Goal: Transaction & Acquisition: Purchase product/service

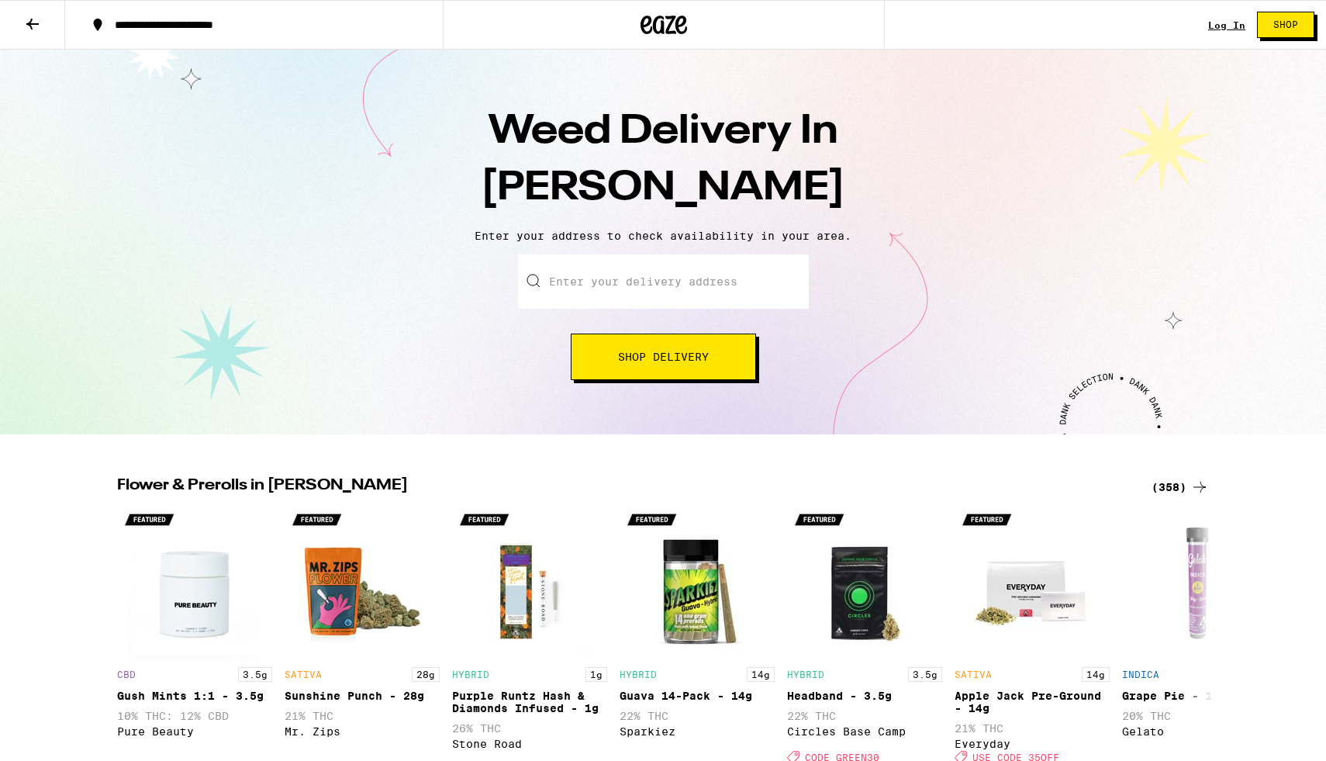
click at [586, 285] on input "Enter your delivery address" at bounding box center [663, 281] width 291 height 54
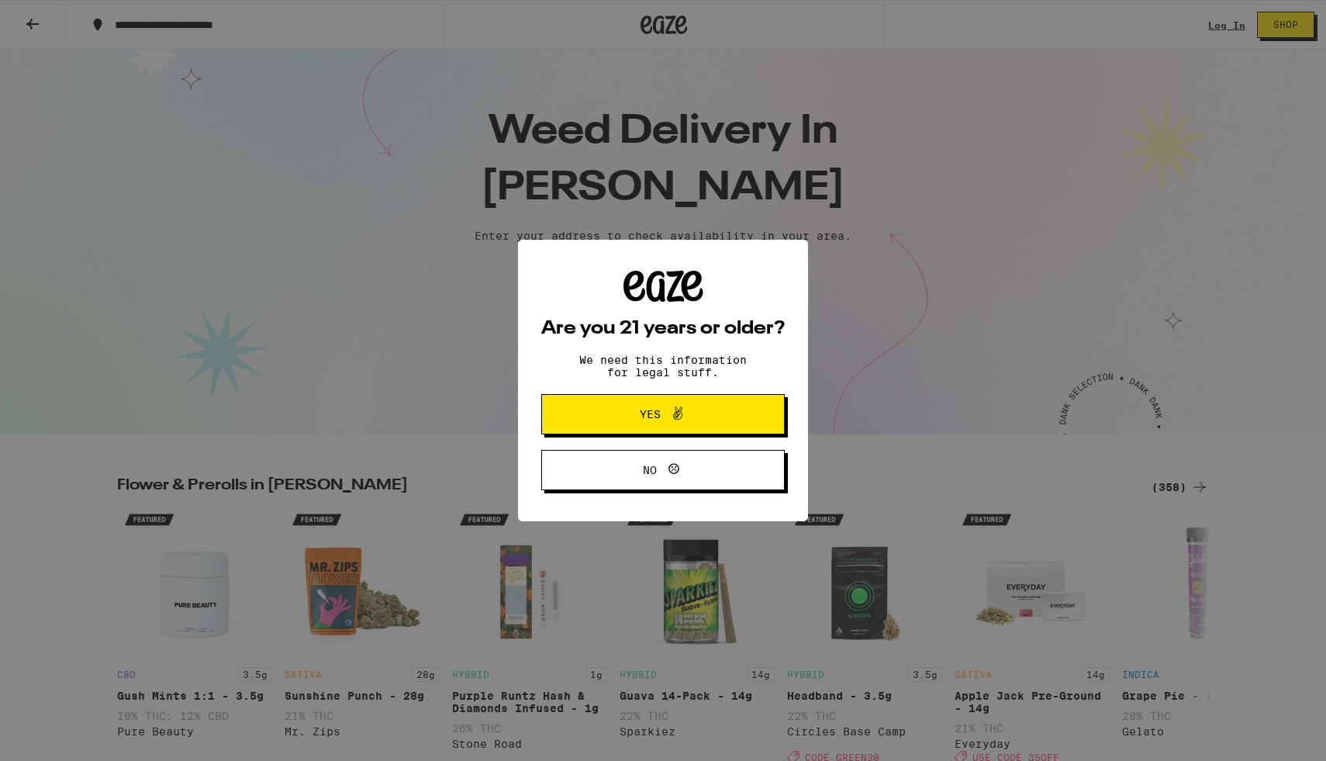
click at [460, 384] on div "Are you 21 years or older? We need this information for legal stuff. Yes No" at bounding box center [663, 380] width 1326 height 761
click at [637, 418] on span "Yes" at bounding box center [663, 414] width 118 height 20
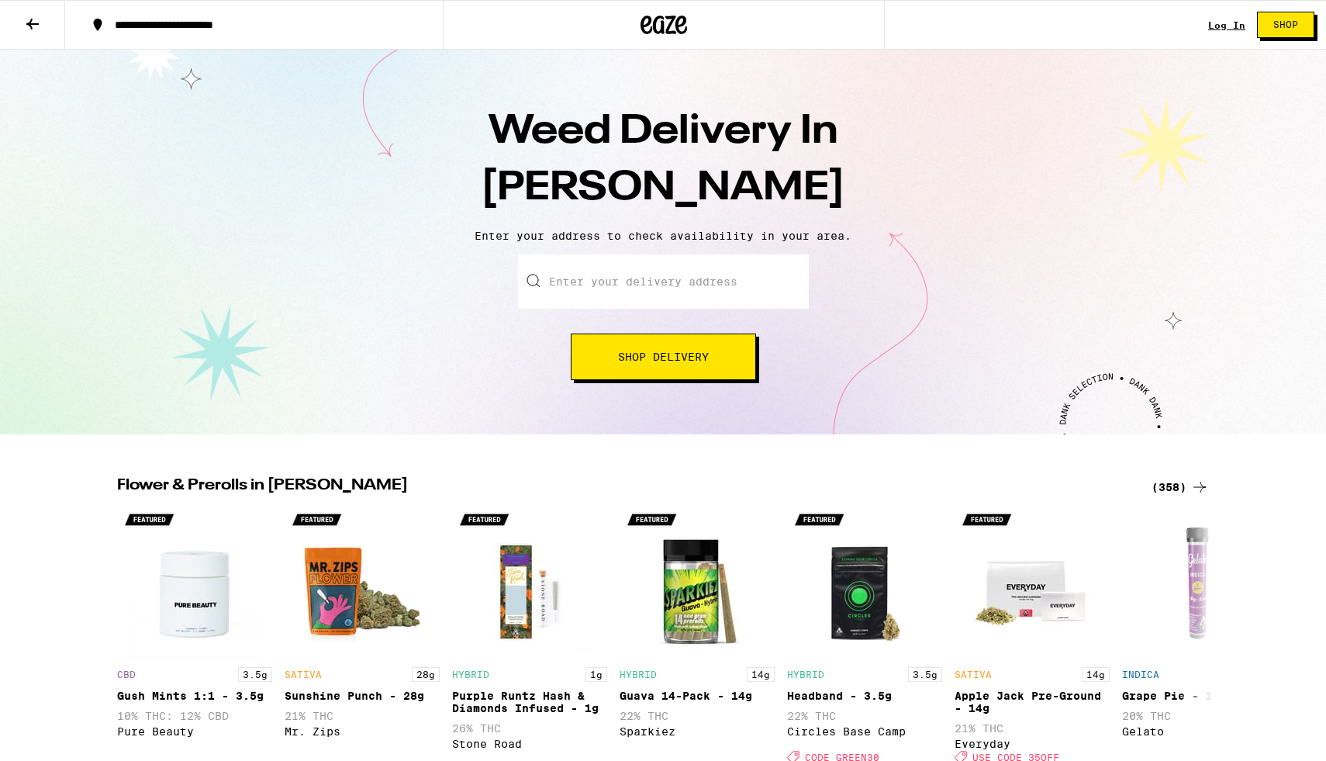
click at [598, 275] on input "Enter your delivery address" at bounding box center [663, 281] width 291 height 54
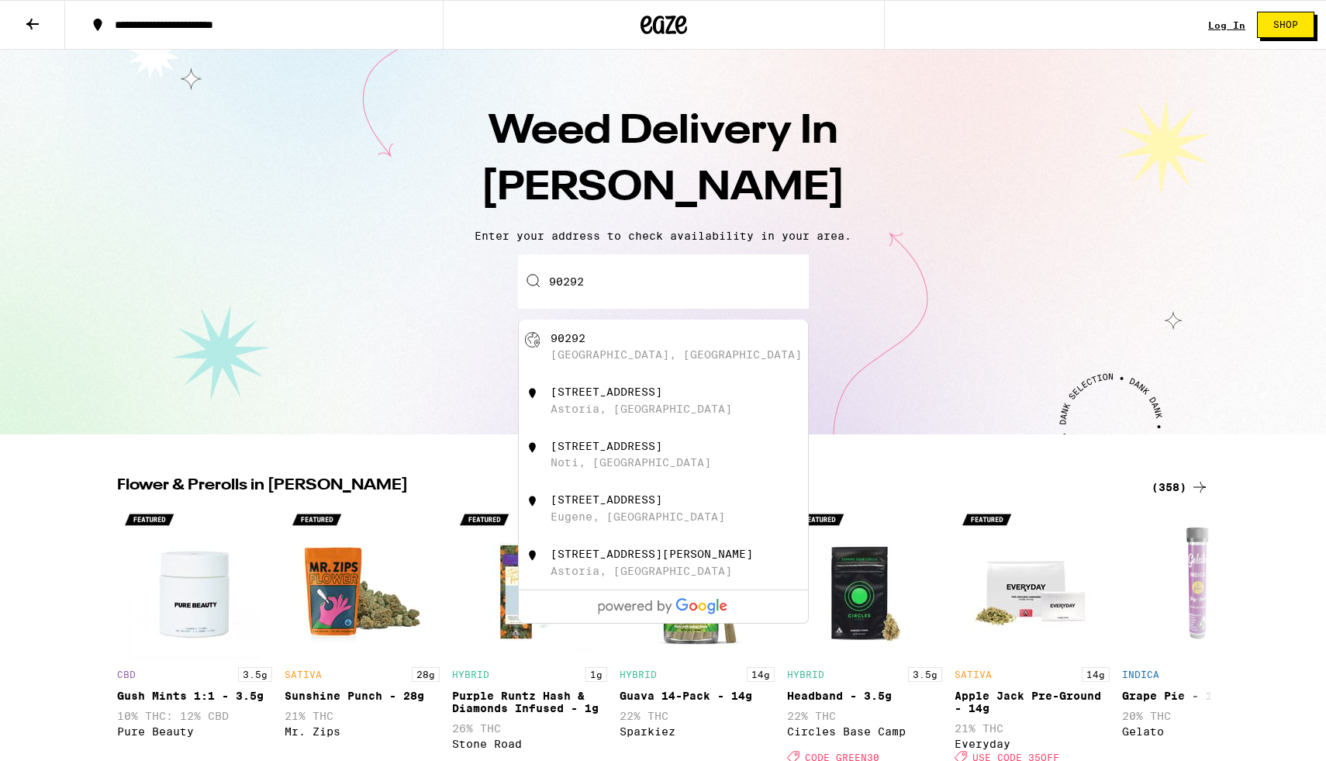
click at [616, 347] on div "90292 [GEOGRAPHIC_DATA], [GEOGRAPHIC_DATA]" at bounding box center [689, 346] width 277 height 29
type input "[GEOGRAPHIC_DATA]"
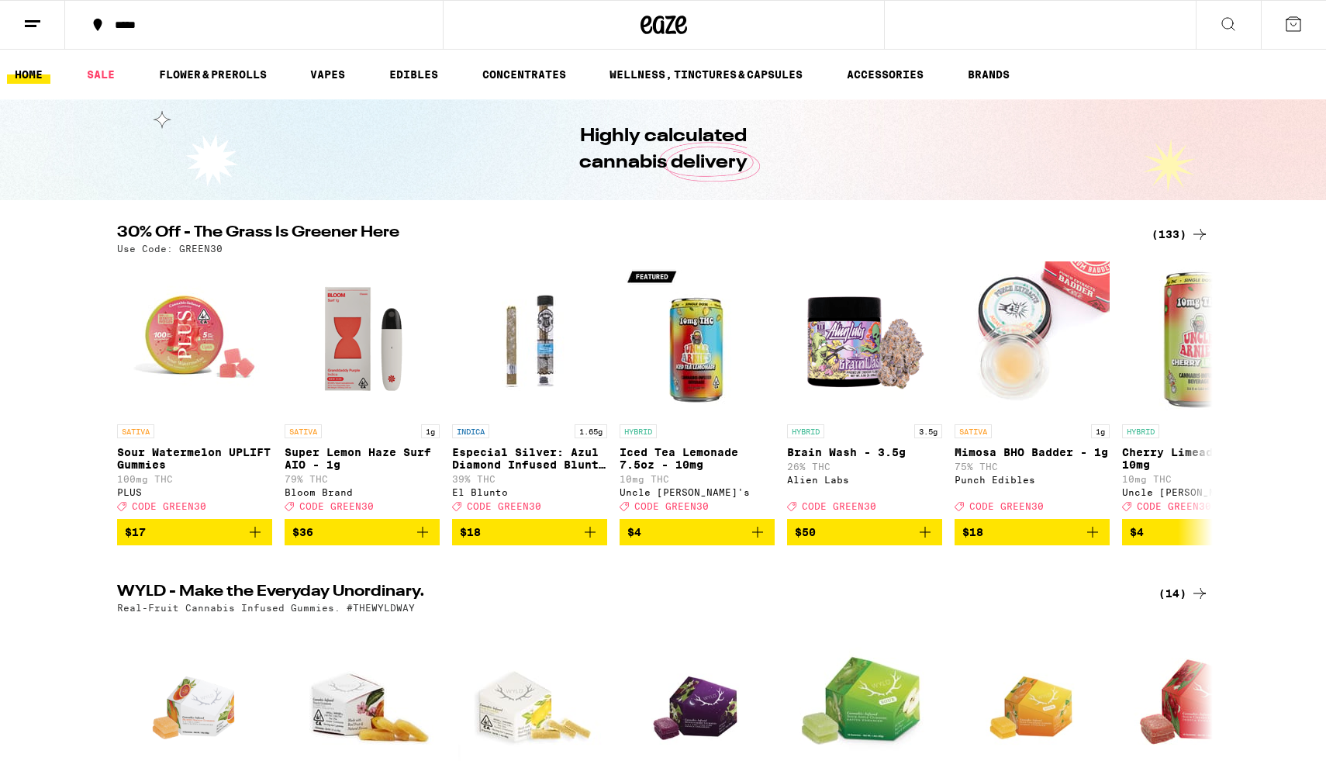
click at [1232, 27] on icon at bounding box center [1228, 24] width 12 height 12
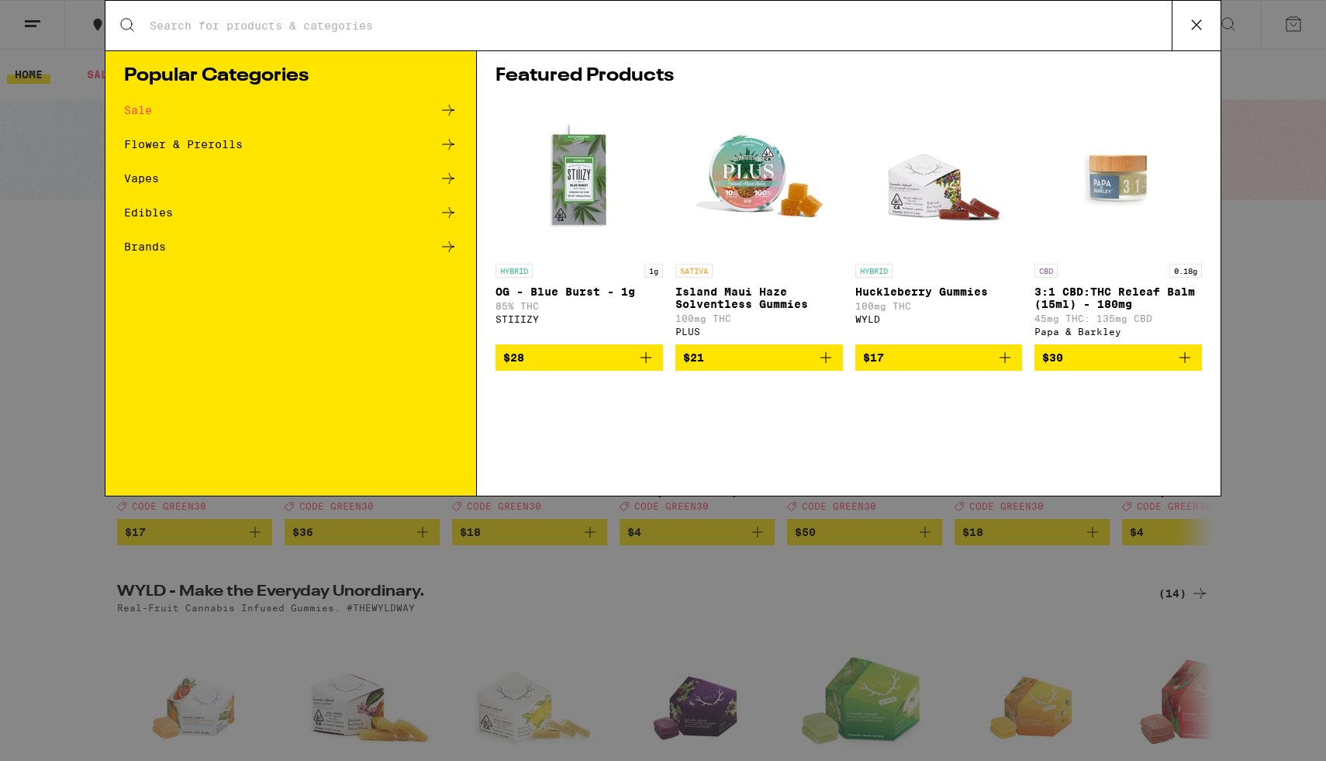
click at [931, 24] on input "Search for Products" at bounding box center [660, 26] width 1023 height 14
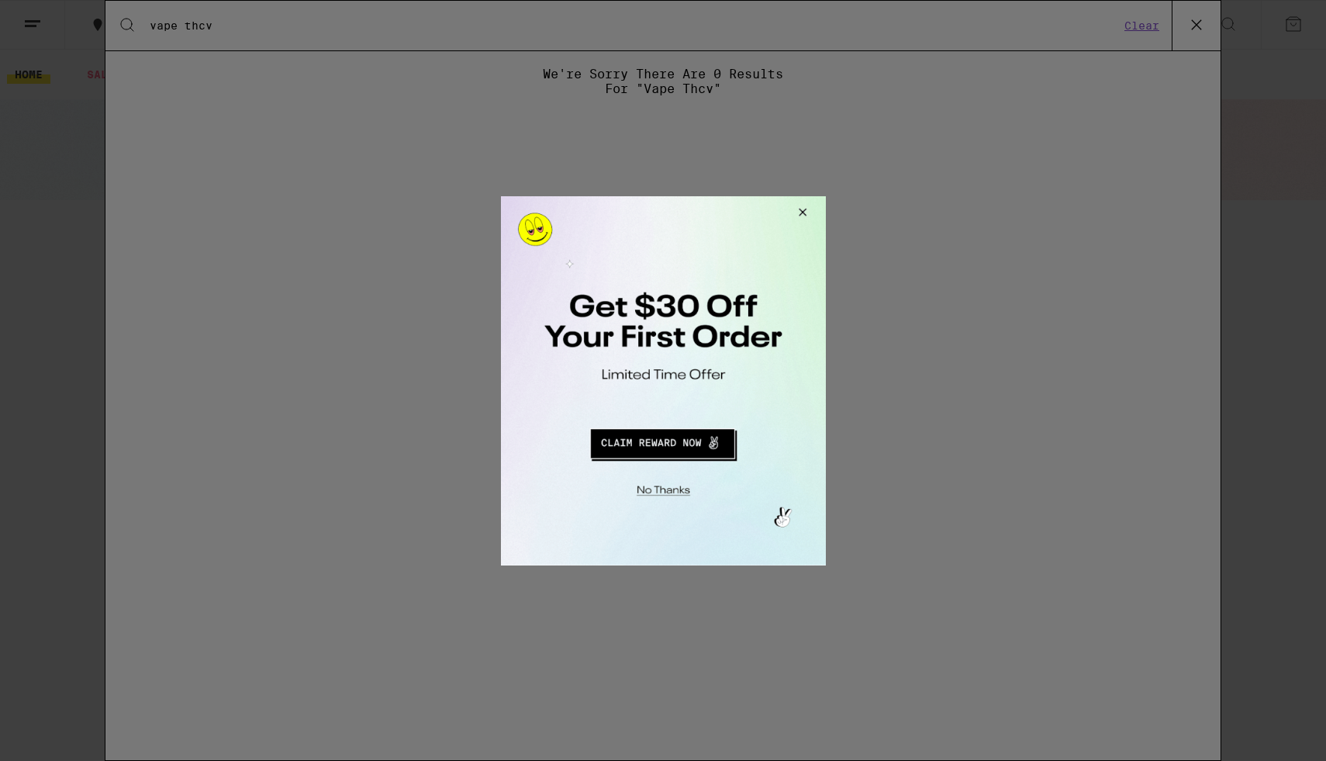
click at [178, 29] on div at bounding box center [663, 380] width 1326 height 761
click at [806, 208] on button "Close Modal" at bounding box center [800, 213] width 42 height 37
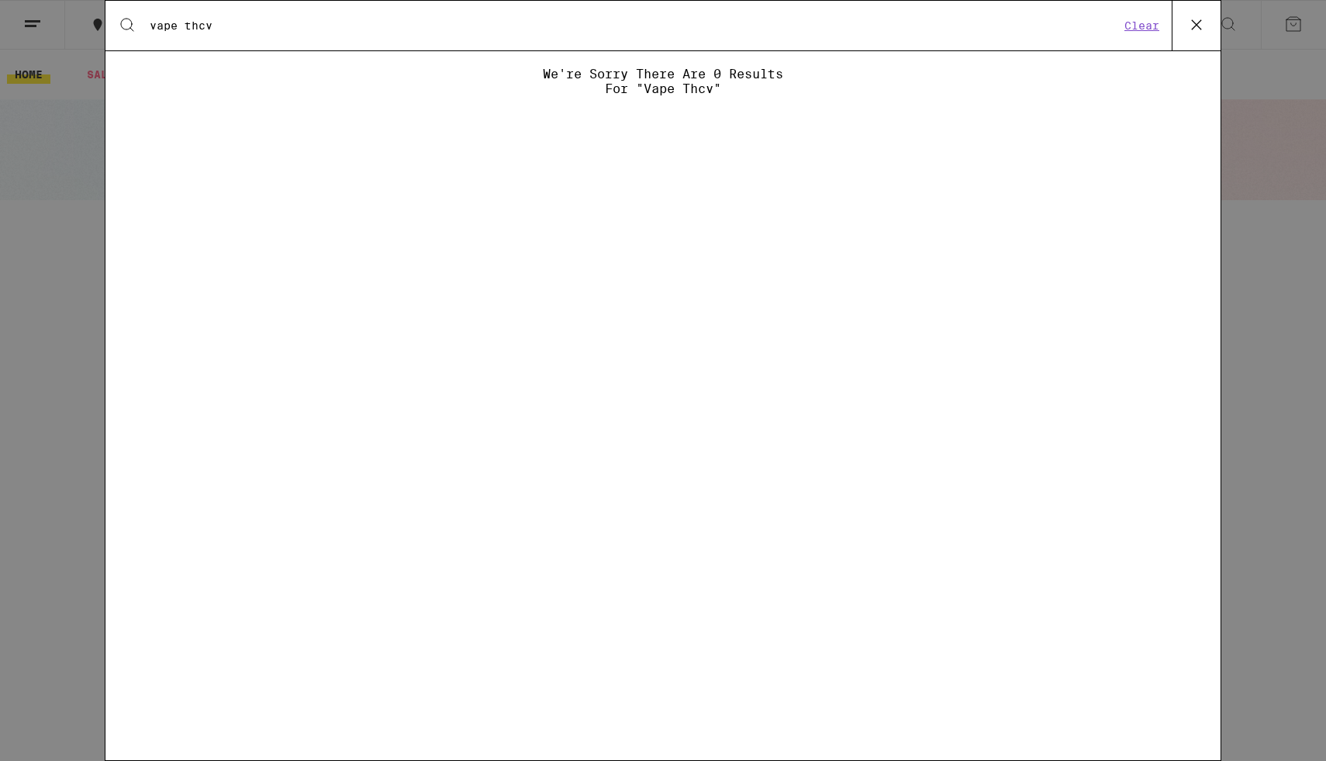
drag, startPoint x: 179, startPoint y: 28, endPoint x: 109, endPoint y: 25, distance: 69.9
click at [107, 26] on div "Search for Products vape thcv Clear" at bounding box center [662, 26] width 1115 height 50
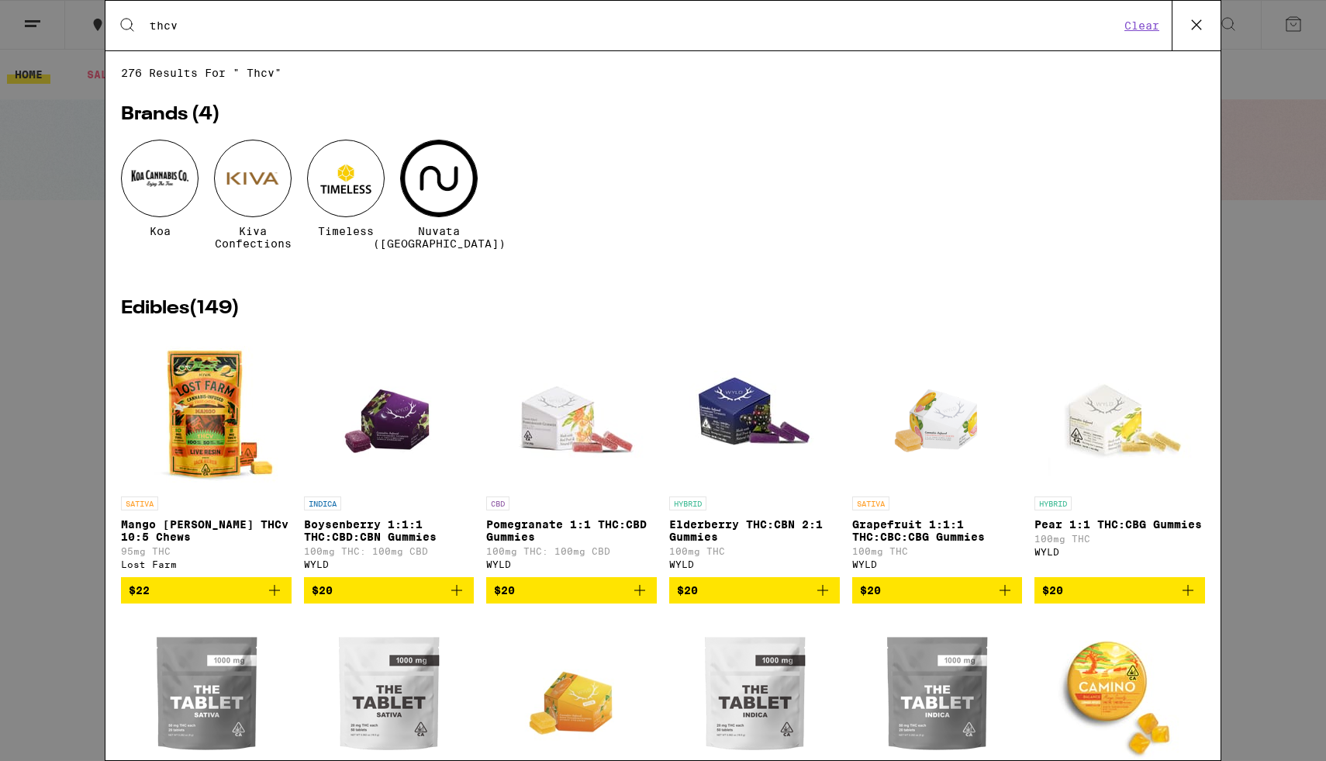
type input "thcv"
click at [199, 17] on div "Search for Products thcv Clear" at bounding box center [662, 26] width 1115 height 50
click at [196, 26] on input "thcv" at bounding box center [634, 26] width 971 height 14
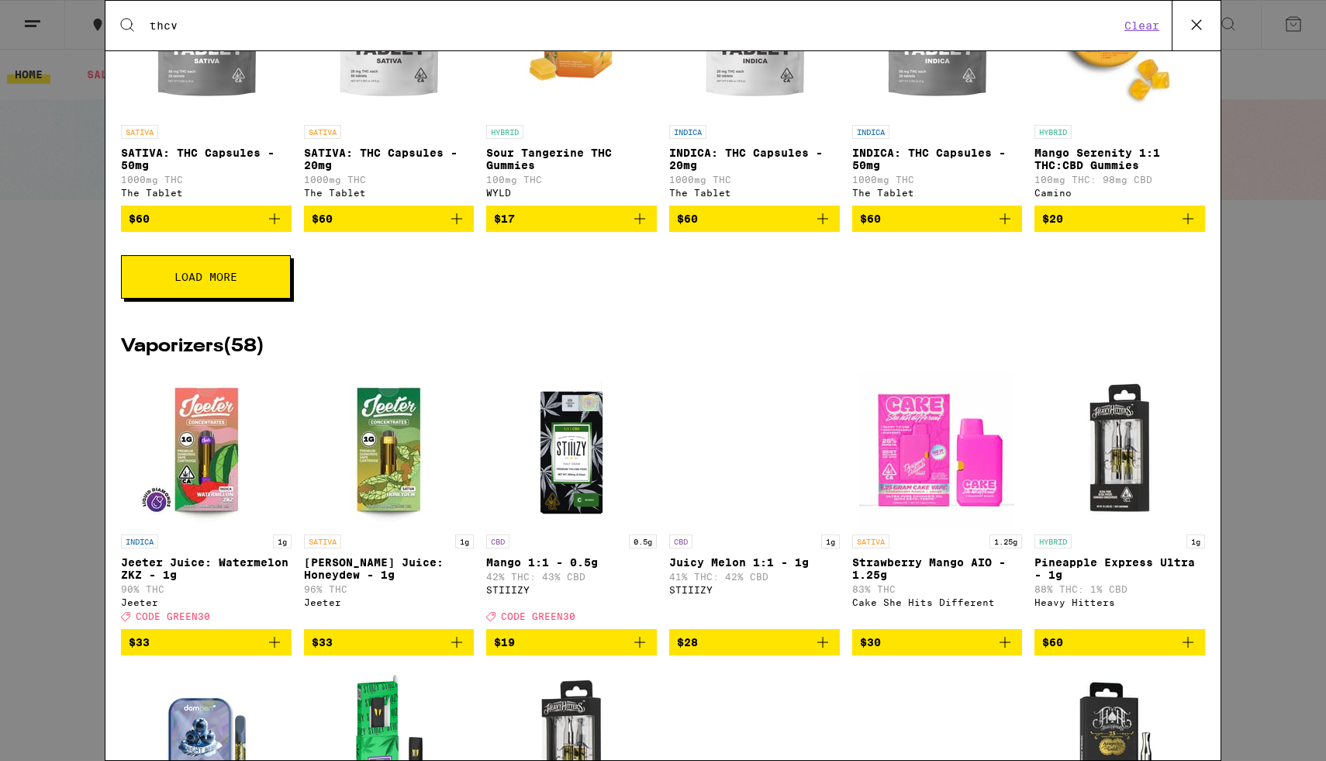
scroll to position [251, 0]
